Goal: Task Accomplishment & Management: Use online tool/utility

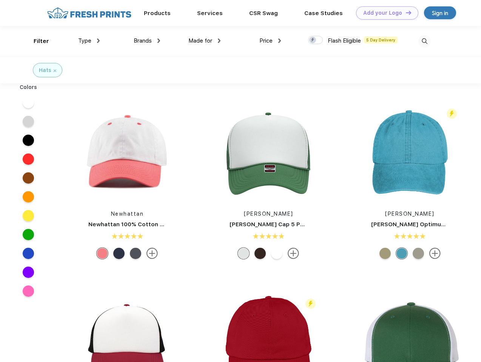
scroll to position [0, 0]
click at [384, 13] on link "Add your Logo Design Tool" at bounding box center [387, 12] width 62 height 13
click at [0, 0] on div "Design Tool" at bounding box center [0, 0] width 0 height 0
click at [405, 12] on link "Add your Logo Design Tool" at bounding box center [387, 12] width 62 height 13
click at [36, 41] on div "Filter" at bounding box center [41, 41] width 15 height 9
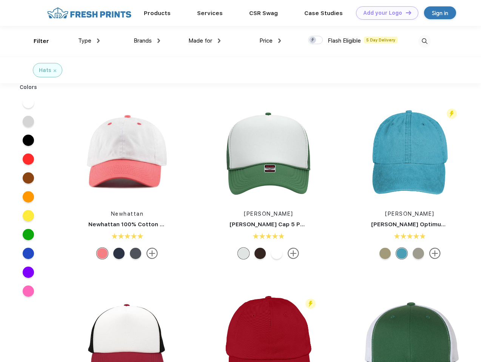
click at [89, 41] on span "Type" at bounding box center [84, 40] width 13 height 7
click at [147, 41] on span "Brands" at bounding box center [143, 40] width 18 height 7
click at [204, 41] on span "Made for" at bounding box center [200, 40] width 24 height 7
click at [270, 41] on span "Price" at bounding box center [265, 40] width 13 height 7
click at [315, 40] on div at bounding box center [315, 40] width 15 height 8
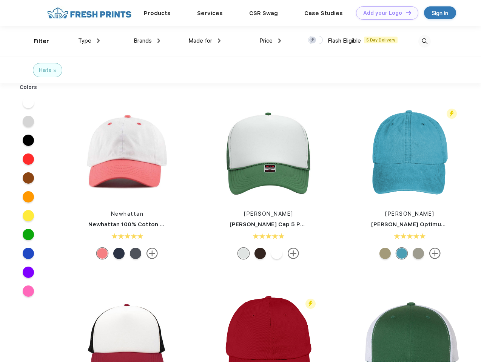
click at [313, 40] on input "checkbox" at bounding box center [310, 37] width 5 height 5
click at [424, 41] on img at bounding box center [424, 41] width 12 height 12
